Goal: Information Seeking & Learning: Learn about a topic

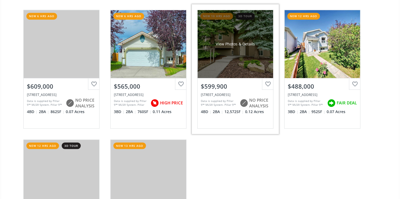
scroll to position [197, 0]
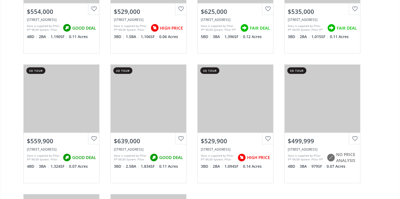
scroll to position [839, 0]
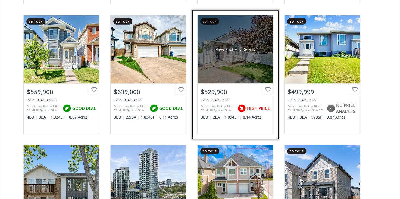
click at [231, 61] on div "View Photos & Details" at bounding box center [235, 49] width 76 height 68
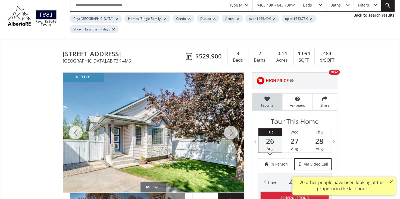
scroll to position [49, 0]
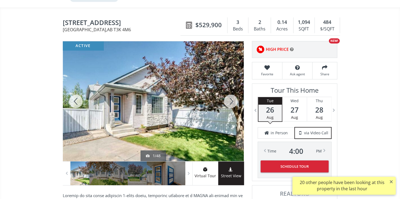
click at [232, 90] on div at bounding box center [231, 101] width 26 height 120
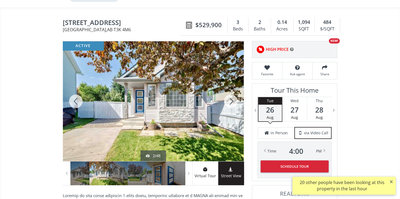
click at [232, 90] on div at bounding box center [231, 101] width 26 height 120
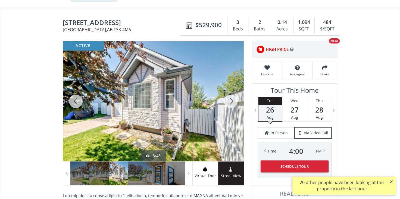
click at [232, 90] on div at bounding box center [231, 101] width 26 height 120
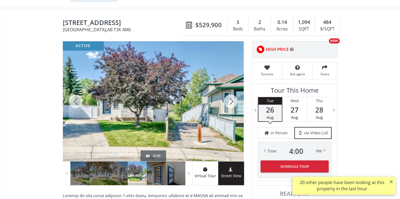
click at [231, 89] on div at bounding box center [231, 101] width 26 height 120
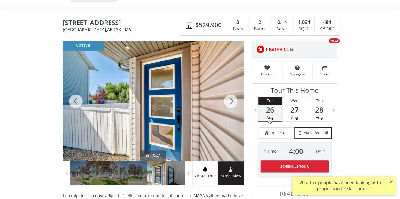
click at [231, 89] on div at bounding box center [231, 101] width 26 height 120
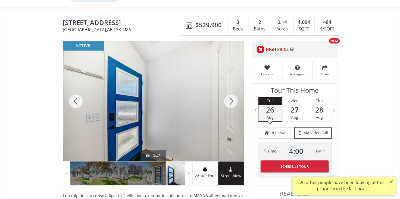
click at [231, 89] on div at bounding box center [231, 101] width 26 height 120
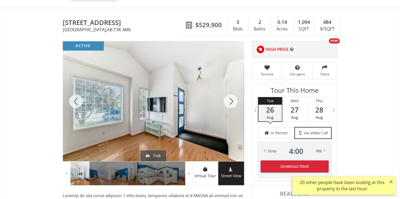
click at [231, 89] on div at bounding box center [231, 101] width 26 height 120
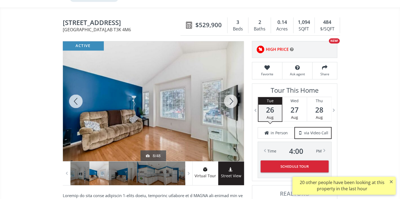
click at [231, 89] on div at bounding box center [231, 101] width 26 height 120
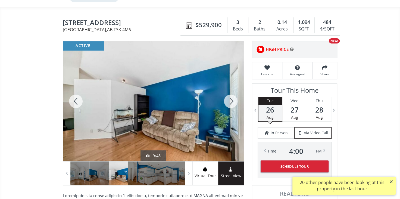
click at [231, 89] on div at bounding box center [231, 101] width 26 height 120
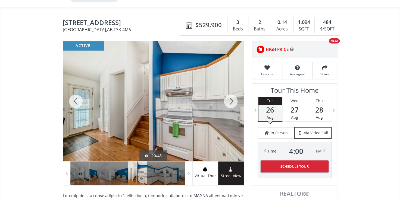
click at [231, 89] on div at bounding box center [231, 101] width 26 height 120
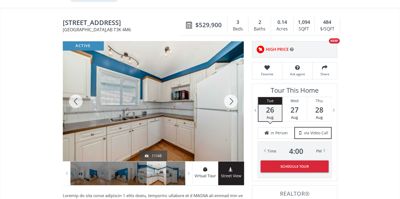
click at [231, 89] on div at bounding box center [231, 101] width 26 height 120
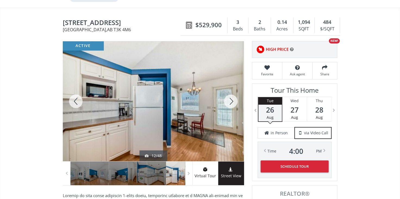
click at [231, 89] on div at bounding box center [231, 101] width 26 height 120
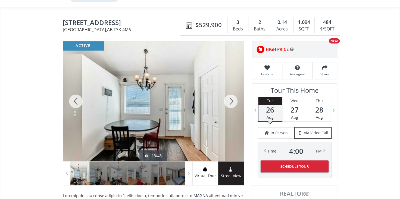
click at [231, 89] on div at bounding box center [231, 101] width 26 height 120
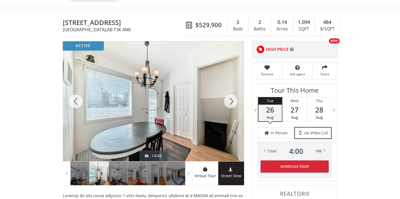
click at [231, 89] on div at bounding box center [231, 101] width 26 height 120
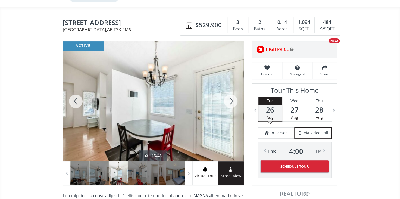
click at [231, 89] on div at bounding box center [231, 101] width 26 height 120
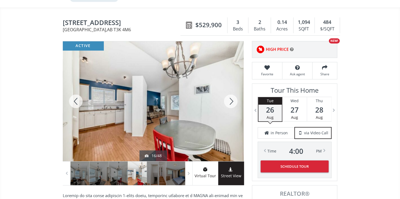
click at [231, 89] on div at bounding box center [231, 101] width 26 height 120
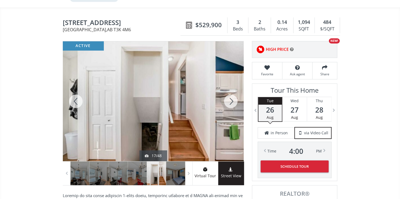
click at [233, 89] on div at bounding box center [231, 101] width 26 height 120
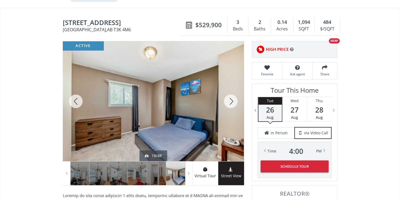
click at [233, 89] on div at bounding box center [231, 101] width 26 height 120
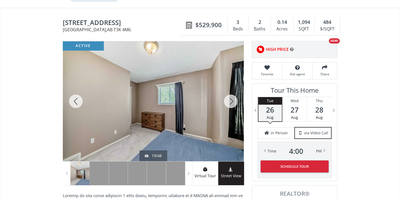
click at [233, 89] on div at bounding box center [231, 101] width 26 height 120
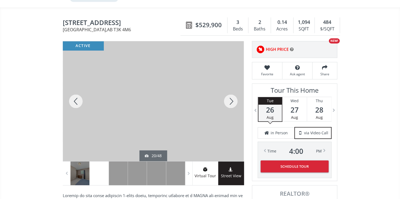
click at [234, 90] on div at bounding box center [231, 101] width 26 height 120
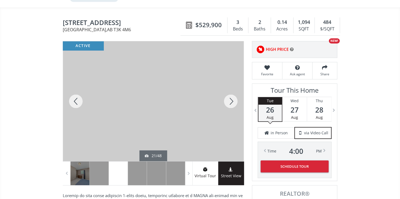
click at [234, 90] on div at bounding box center [231, 101] width 26 height 120
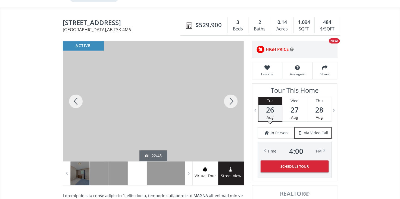
click at [234, 90] on div at bounding box center [231, 101] width 26 height 120
click at [232, 91] on div at bounding box center [231, 101] width 26 height 120
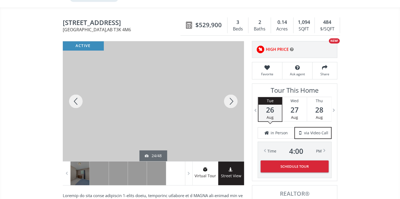
click at [232, 91] on div at bounding box center [231, 101] width 26 height 120
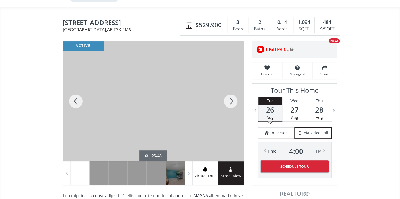
click at [231, 91] on div at bounding box center [231, 101] width 26 height 120
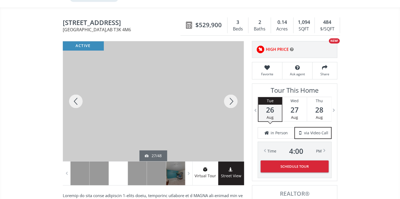
click at [231, 91] on div at bounding box center [231, 101] width 26 height 120
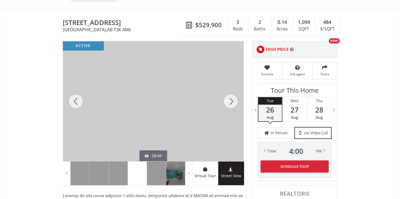
click at [231, 90] on div at bounding box center [231, 101] width 26 height 120
click at [231, 91] on div at bounding box center [231, 101] width 26 height 120
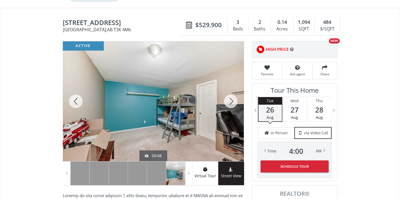
click at [231, 91] on div at bounding box center [231, 101] width 26 height 120
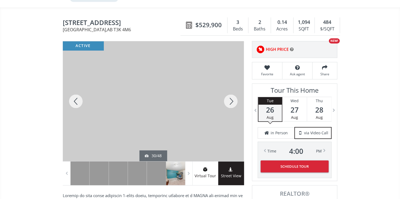
click at [231, 91] on div at bounding box center [231, 101] width 26 height 120
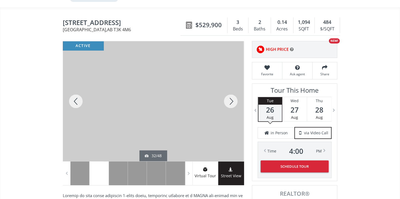
click at [231, 91] on div at bounding box center [231, 101] width 26 height 120
click at [231, 90] on div at bounding box center [231, 101] width 26 height 120
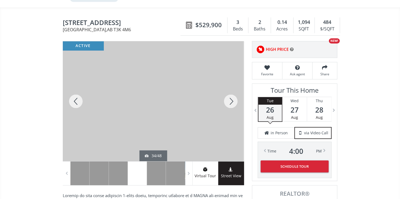
click at [231, 90] on div at bounding box center [231, 101] width 26 height 120
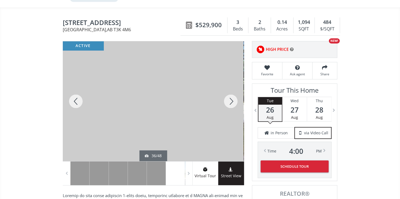
click at [233, 91] on div at bounding box center [231, 101] width 26 height 120
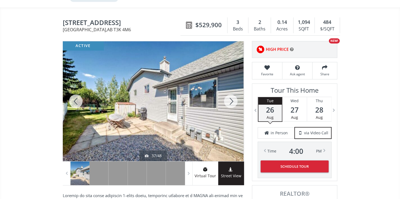
click at [231, 92] on div at bounding box center [231, 101] width 26 height 120
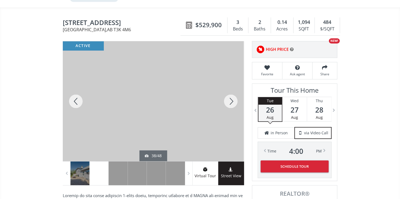
click at [231, 92] on div at bounding box center [231, 101] width 26 height 120
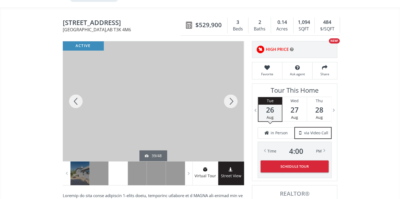
click at [235, 91] on div at bounding box center [231, 101] width 26 height 120
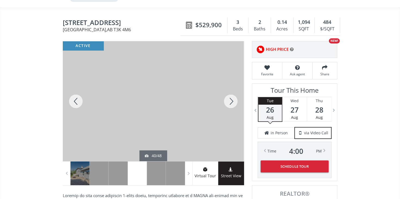
click at [236, 90] on div at bounding box center [231, 101] width 26 height 120
click at [233, 90] on div at bounding box center [231, 101] width 26 height 120
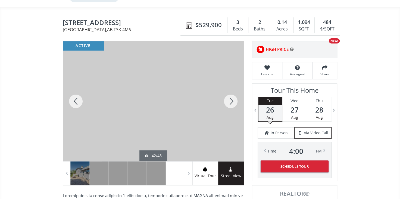
click at [232, 90] on div at bounding box center [231, 101] width 26 height 120
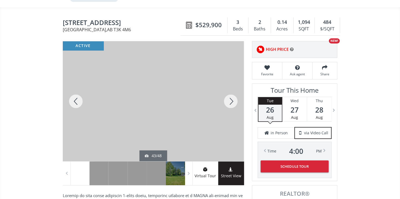
click at [232, 89] on div at bounding box center [231, 101] width 26 height 120
click at [233, 91] on div at bounding box center [231, 101] width 26 height 120
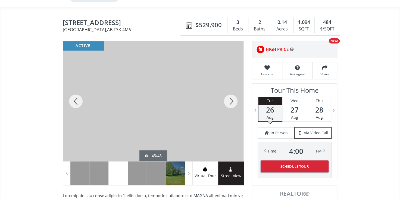
click at [233, 91] on div at bounding box center [231, 101] width 26 height 120
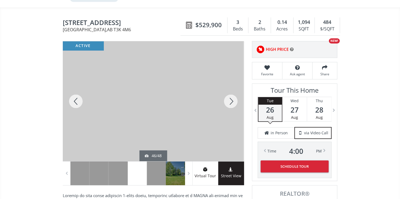
click at [233, 91] on div at bounding box center [231, 101] width 26 height 120
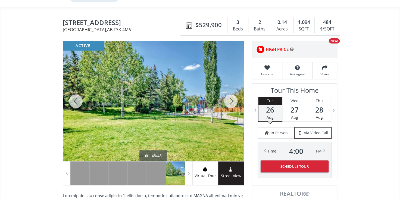
click at [231, 90] on div at bounding box center [231, 101] width 26 height 120
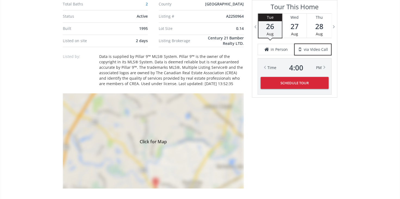
scroll to position [370, 0]
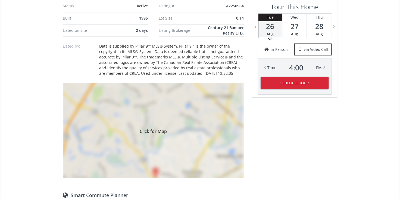
click at [174, 137] on div "Click for Map" at bounding box center [153, 130] width 181 height 95
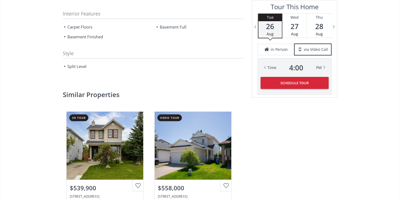
scroll to position [741, 0]
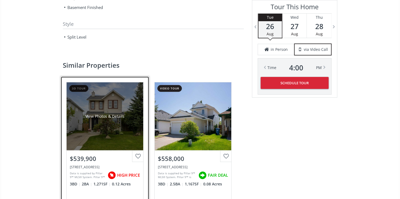
click at [118, 121] on div "View Photos & Details" at bounding box center [105, 116] width 77 height 68
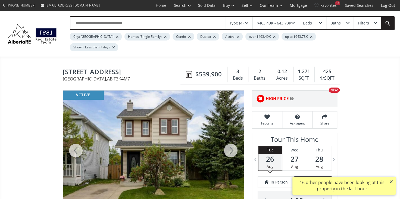
click at [231, 140] on div at bounding box center [231, 150] width 26 height 120
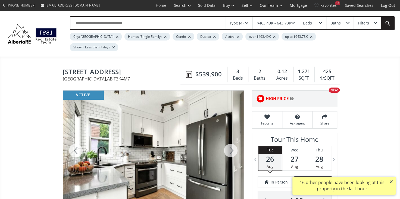
click at [230, 140] on div at bounding box center [231, 150] width 26 height 120
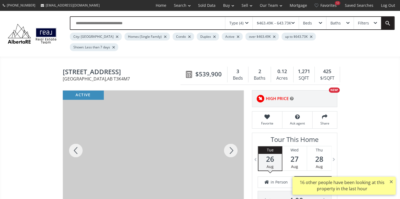
click at [230, 140] on div at bounding box center [231, 150] width 26 height 120
